Goal: Register for event/course

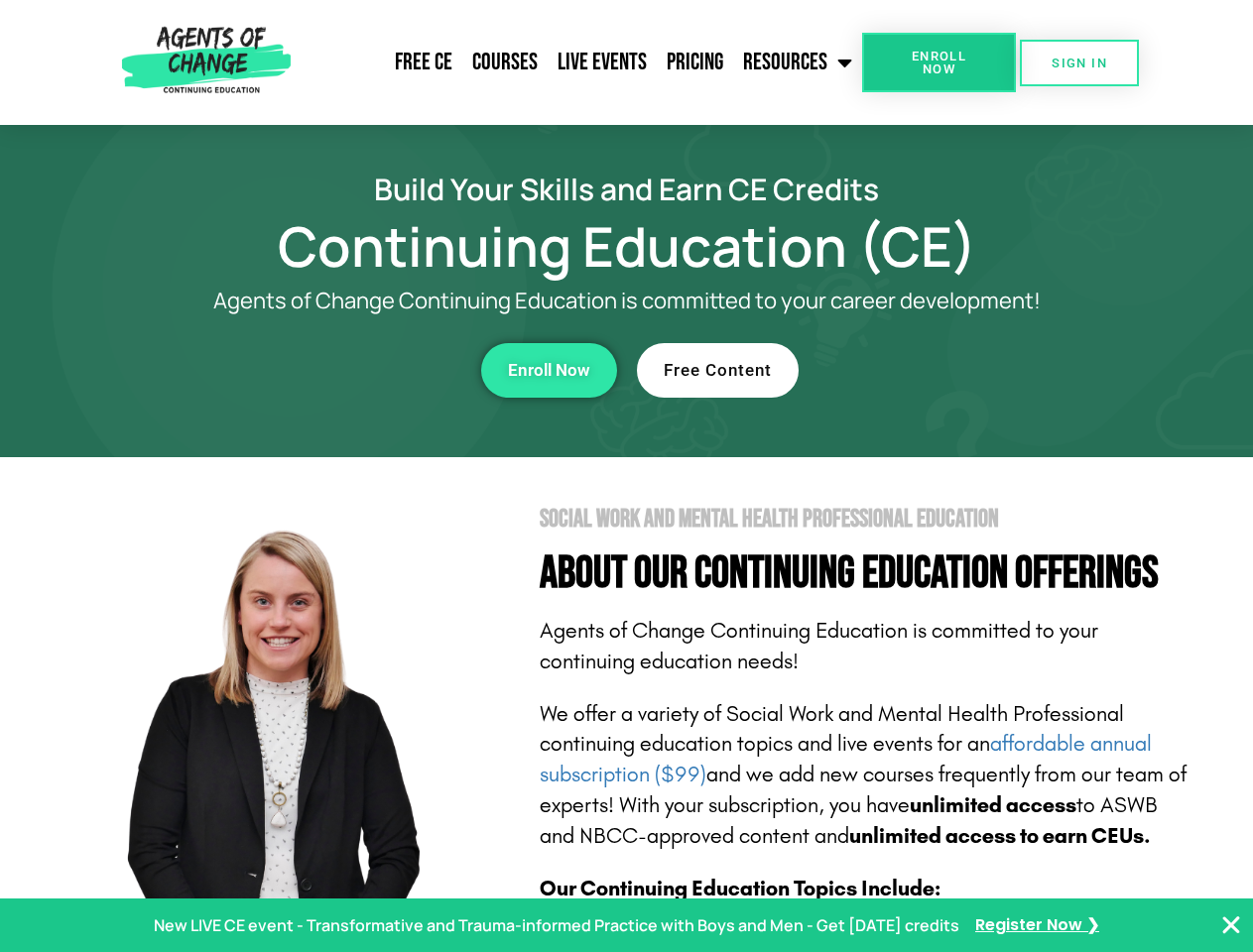
click at [626, 476] on section "Social Work and Mental Health Professional Education About Our Continuing Educa…" at bounding box center [626, 872] width 1253 height 833
click at [798, 63] on link "Resources" at bounding box center [798, 63] width 129 height 50
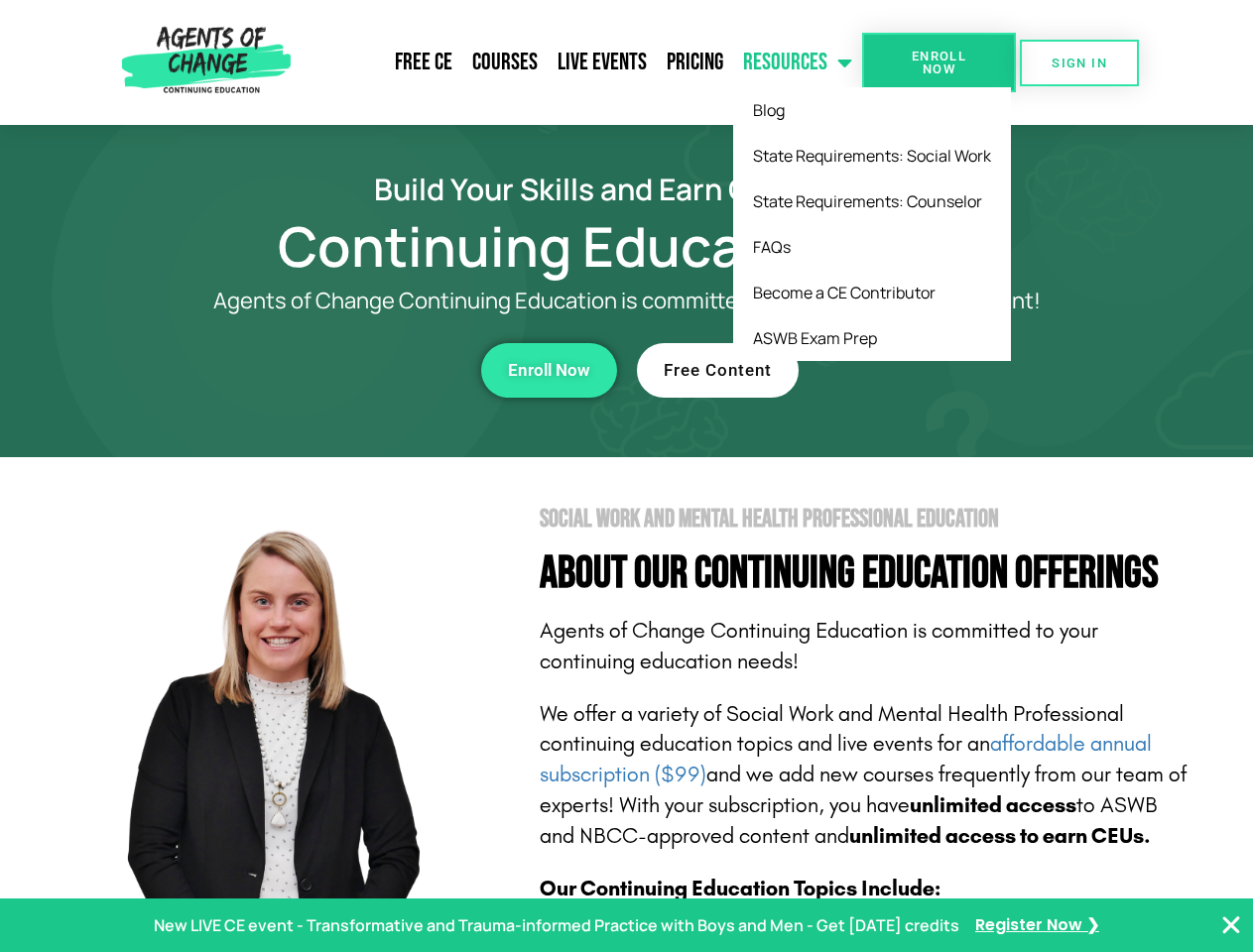
click at [939, 63] on span "Enroll Now" at bounding box center [939, 63] width 91 height 26
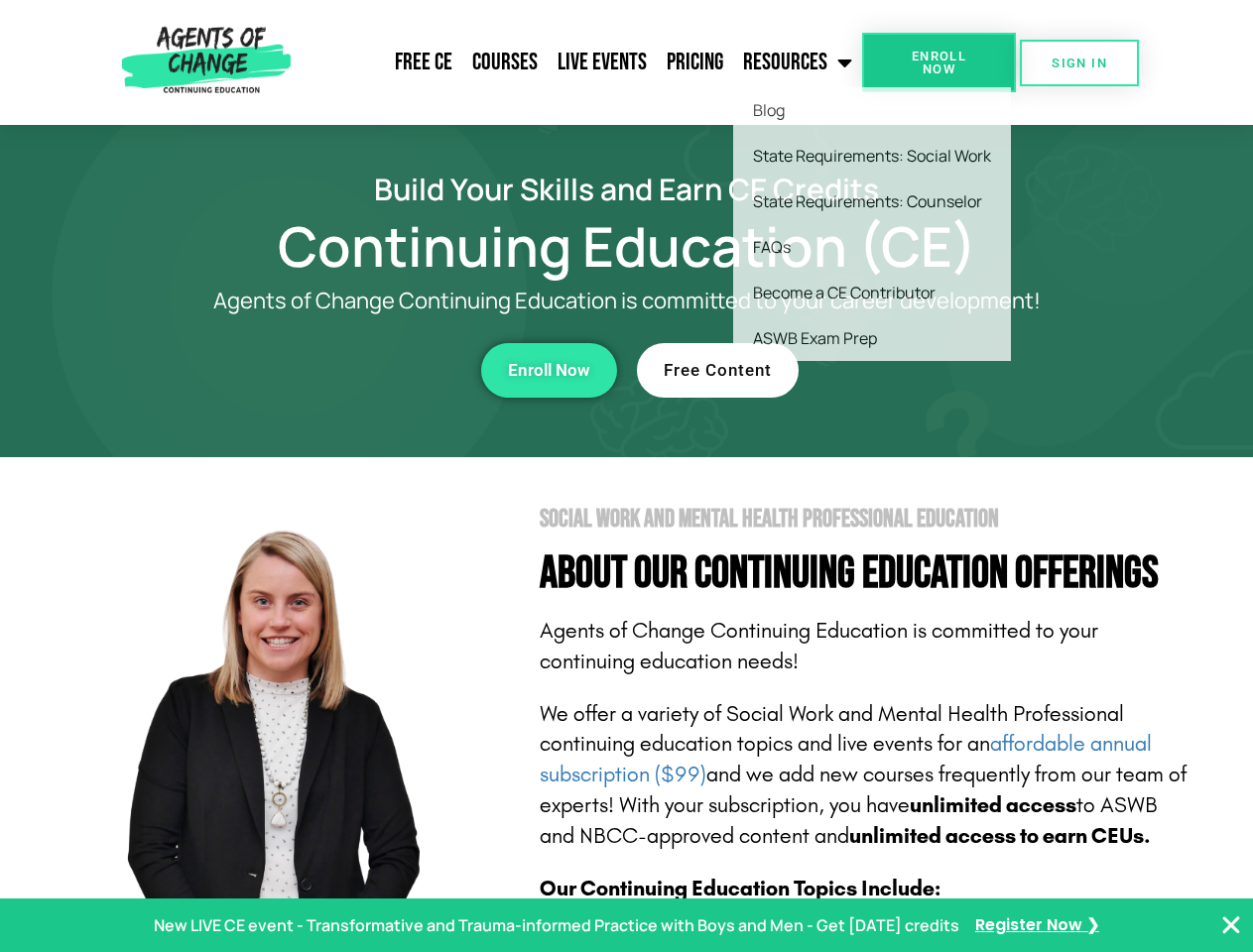
click at [939, 63] on span "Enroll Now" at bounding box center [939, 63] width 91 height 26
click at [1079, 63] on span "SIGN IN" at bounding box center [1079, 63] width 56 height 13
click at [344, 370] on div "Enroll Now" at bounding box center [344, 370] width 545 height 55
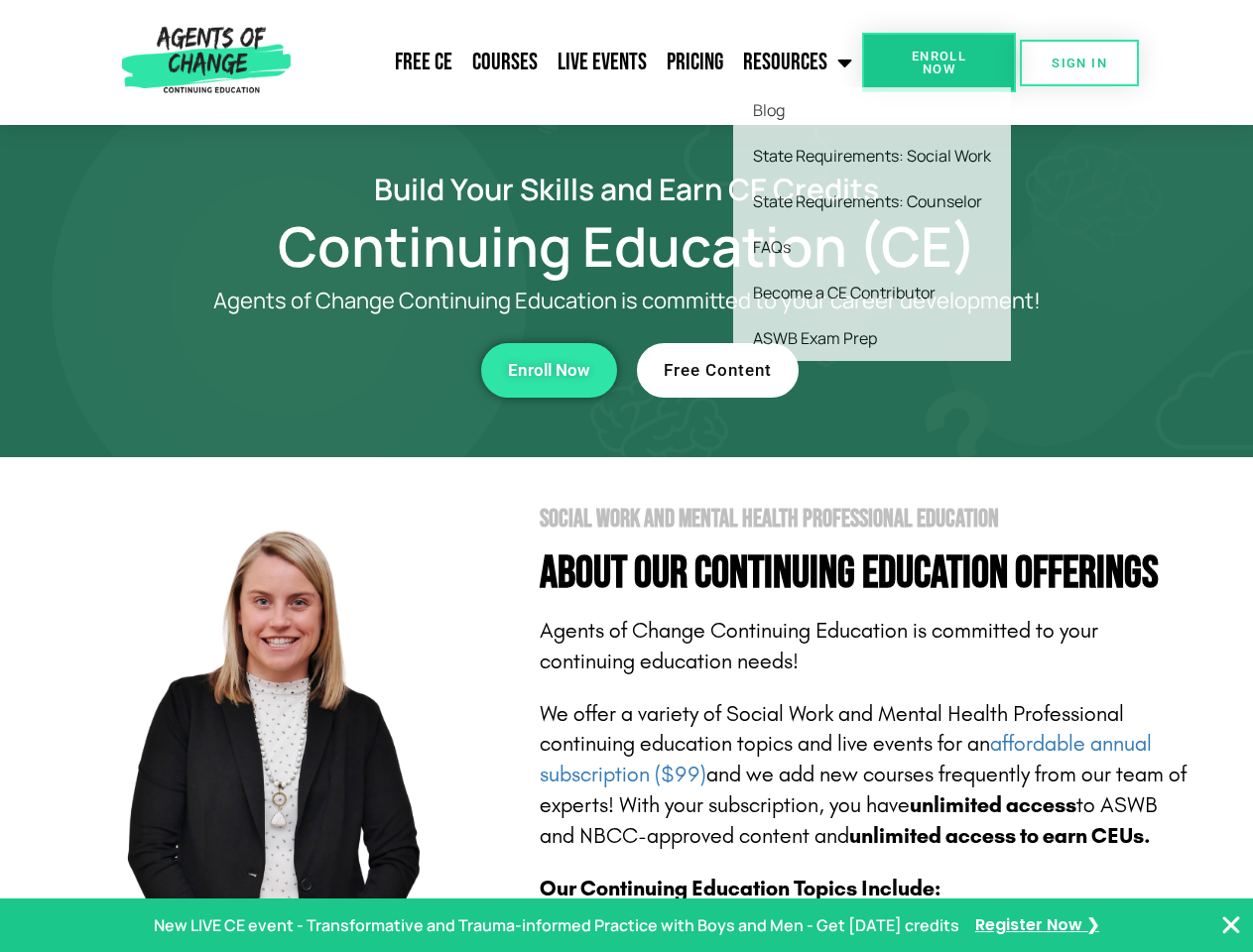
click at [548, 370] on span "Enroll Now" at bounding box center [548, 370] width 83 height 17
